Goal: Transaction & Acquisition: Download file/media

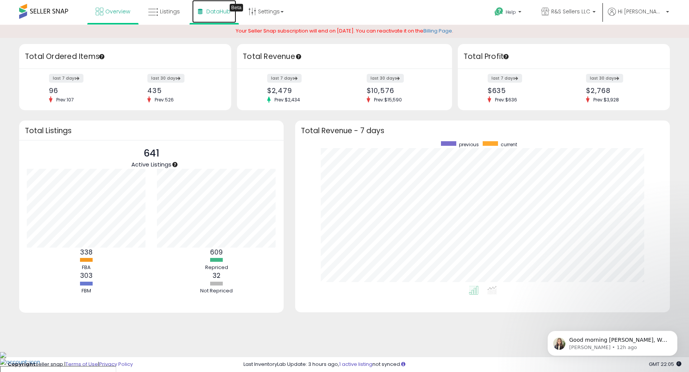
click at [210, 11] on span "DataHub" at bounding box center [218, 12] width 24 height 8
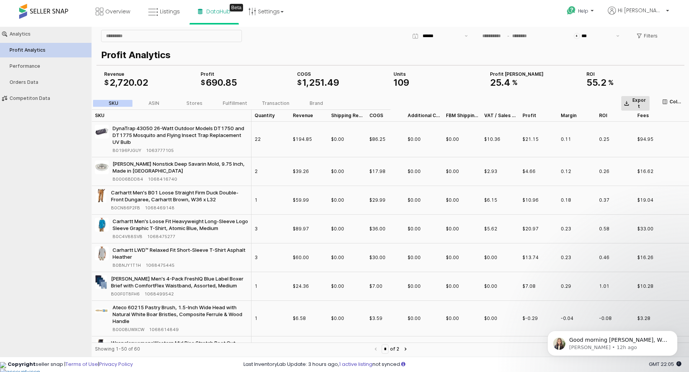
click at [643, 102] on p "Export" at bounding box center [639, 103] width 15 height 12
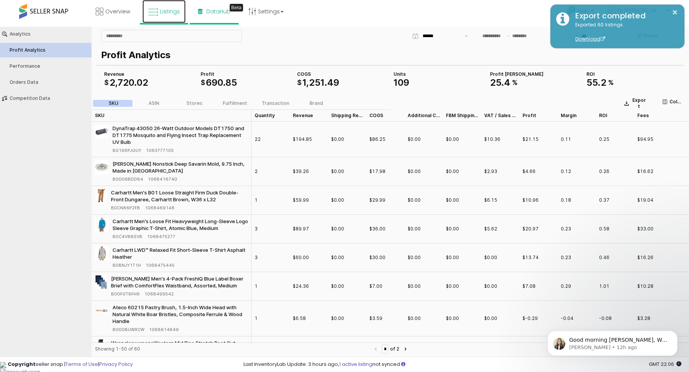
click at [171, 15] on link "Listings" at bounding box center [163, 11] width 43 height 23
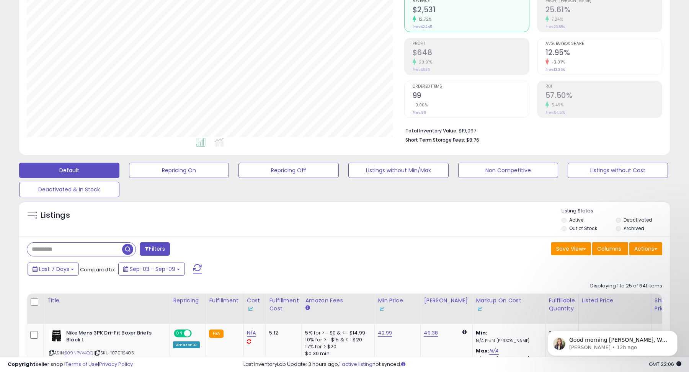
scroll to position [106, 0]
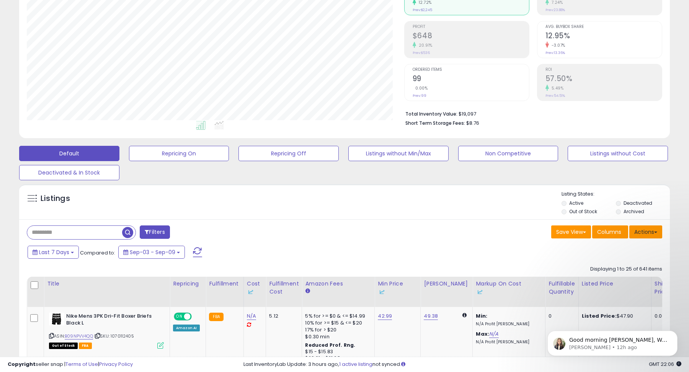
click at [658, 230] on button "Actions" at bounding box center [646, 232] width 33 height 13
click at [631, 277] on link "Export All Columns" at bounding box center [615, 281] width 84 height 12
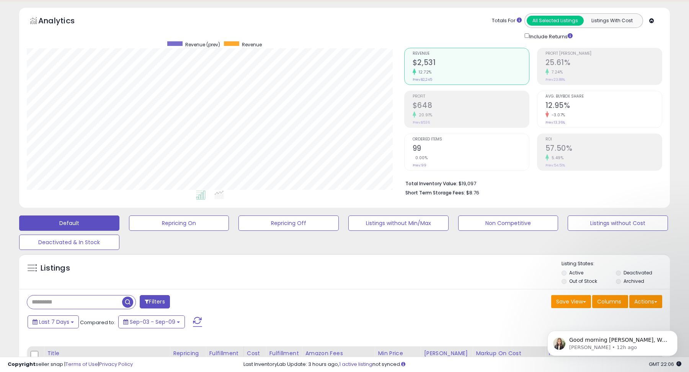
scroll to position [0, 0]
